Goal: Information Seeking & Learning: Learn about a topic

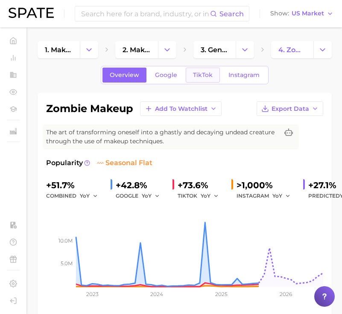
click at [203, 77] on span "TikTok" at bounding box center [203, 74] width 20 height 7
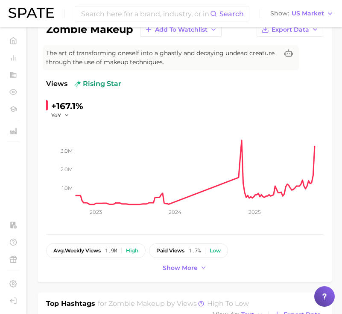
scroll to position [80, 0]
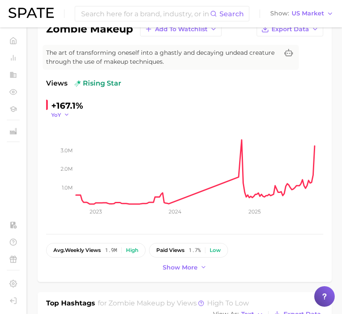
click at [64, 117] on icon "button" at bounding box center [67, 115] width 6 height 6
click at [77, 173] on button "WoW" at bounding box center [98, 172] width 94 height 15
click at [68, 112] on button "WoW" at bounding box center [63, 114] width 24 height 7
click at [74, 159] on button "MoM" at bounding box center [98, 157] width 94 height 15
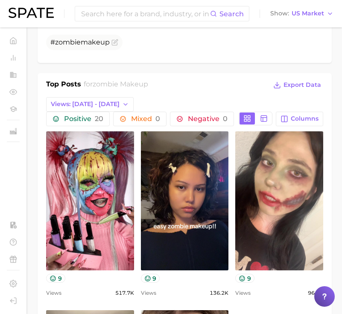
scroll to position [384, 0]
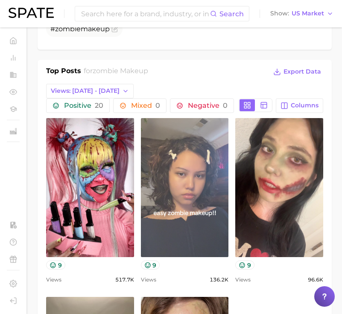
click at [165, 176] on link "view post on TikTok" at bounding box center [185, 187] width 88 height 139
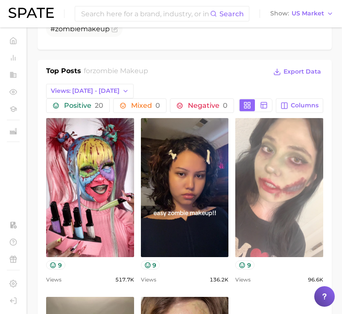
click at [268, 157] on link "view post on TikTok" at bounding box center [280, 187] width 88 height 139
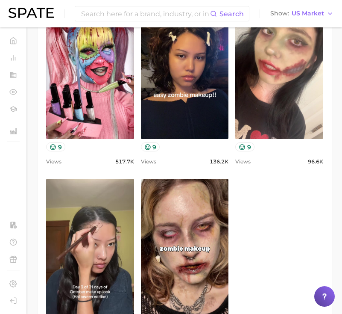
scroll to position [555, 0]
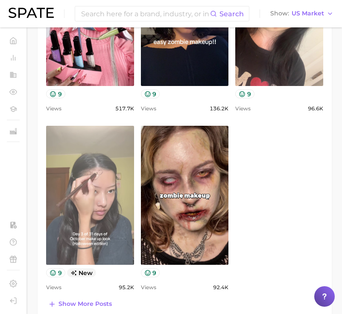
click at [91, 176] on link "view post on TikTok" at bounding box center [90, 195] width 88 height 139
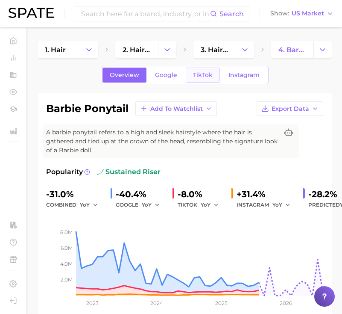
click at [195, 76] on span "TikTok" at bounding box center [203, 74] width 20 height 7
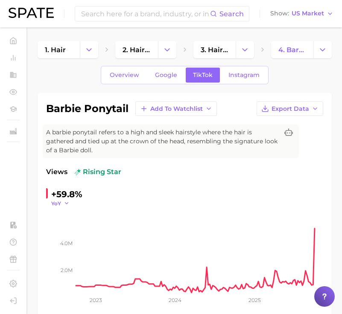
click at [59, 203] on span "YoY" at bounding box center [56, 203] width 10 height 7
click at [71, 264] on span "WoW" at bounding box center [64, 261] width 17 height 7
click at [67, 204] on button "WoW" at bounding box center [63, 203] width 24 height 7
click at [64, 244] on span "MoM" at bounding box center [63, 245] width 15 height 7
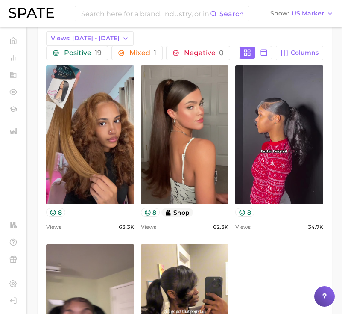
scroll to position [445, 0]
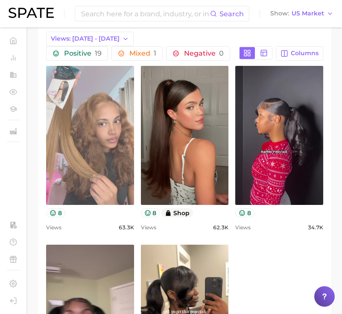
click at [103, 147] on link "view post on TikTok" at bounding box center [90, 135] width 88 height 139
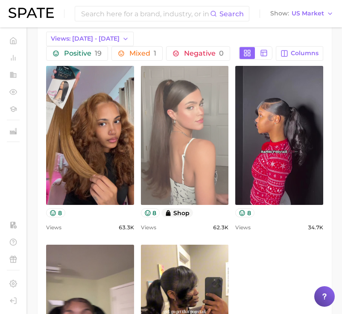
click at [185, 138] on link "view post on TikTok" at bounding box center [185, 135] width 88 height 139
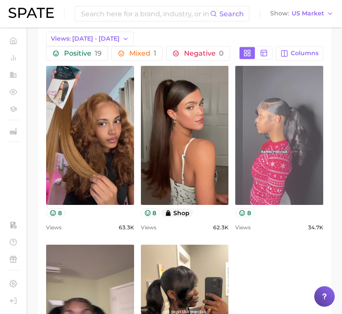
click at [278, 77] on link "view post on TikTok" at bounding box center [280, 135] width 88 height 139
